Goal: Transaction & Acquisition: Download file/media

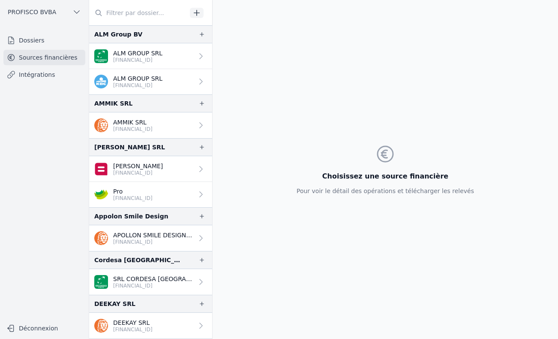
click at [125, 12] on input "text" at bounding box center [138, 12] width 98 height 15
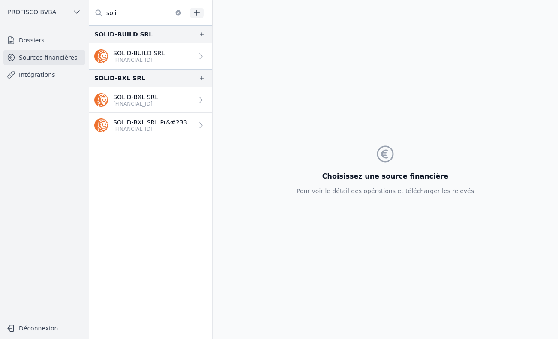
type input "soli"
click at [151, 49] on p "SOLID-BUILD SRL" at bounding box center [139, 53] width 52 height 9
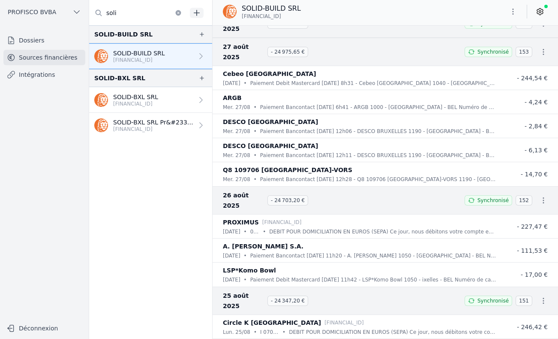
scroll to position [1029, 0]
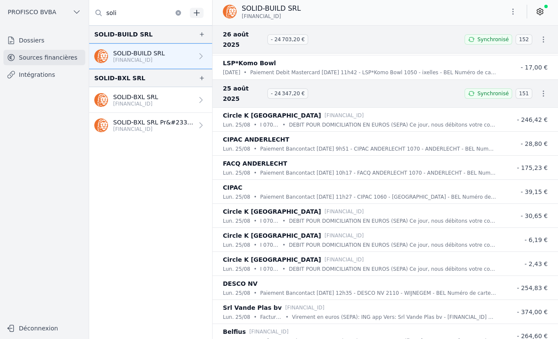
click at [509, 10] on icon "button" at bounding box center [513, 11] width 9 height 9
click at [496, 42] on button "Exporter" at bounding box center [493, 46] width 62 height 16
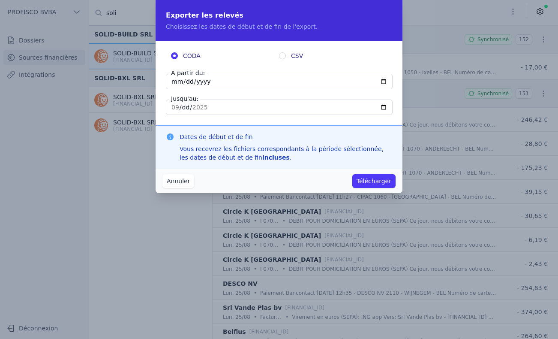
drag, startPoint x: 225, startPoint y: 81, endPoint x: 54, endPoint y: 60, distance: 172.3
click at [122, 84] on div "Exporter les relevés Choisissez les dates de début et de fin de l'export. CODA …" at bounding box center [279, 169] width 558 height 339
type input "[DATE]"
click at [244, 107] on input "[DATE]" at bounding box center [279, 106] width 227 height 15
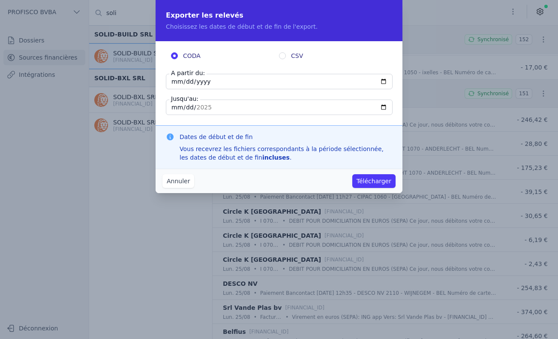
click at [367, 184] on button "Télécharger" at bounding box center [373, 181] width 43 height 14
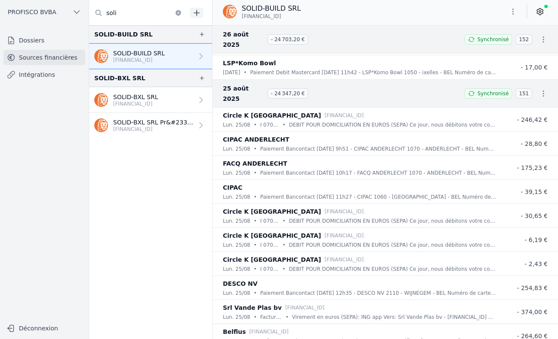
click at [22, 39] on link "Dossiers" at bounding box center [44, 40] width 82 height 15
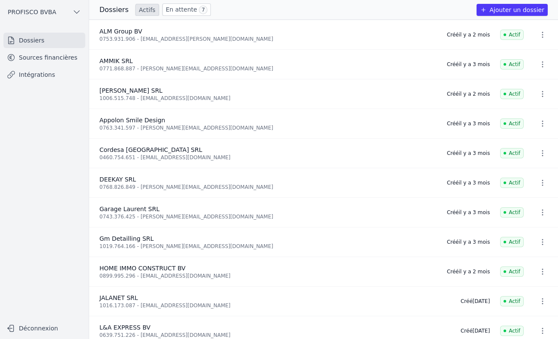
click at [186, 10] on link "En attente 7" at bounding box center [186, 9] width 48 height 12
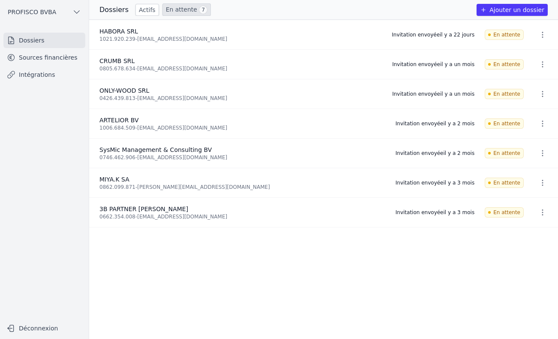
click at [145, 9] on link "Actifs" at bounding box center [147, 10] width 24 height 12
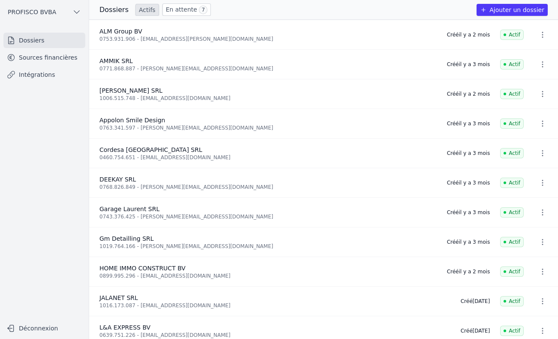
click at [180, 9] on link "En attente 7" at bounding box center [186, 9] width 48 height 12
